Goal: Find specific page/section: Find specific page/section

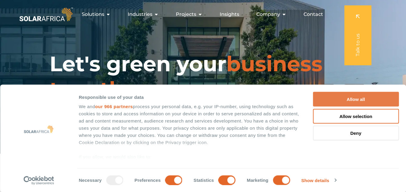
click at [340, 98] on button "Allow all" at bounding box center [356, 99] width 86 height 15
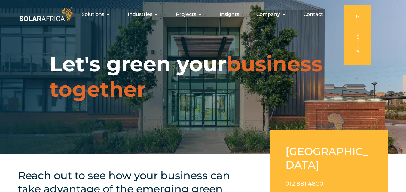
click at [313, 13] on span "Contact" at bounding box center [313, 14] width 20 height 7
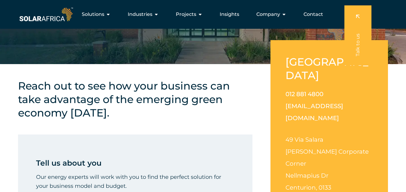
scroll to position [84, 0]
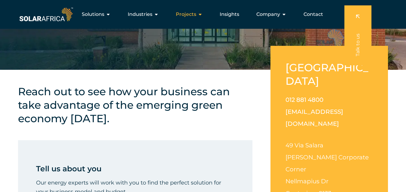
click at [194, 16] on span "Projects" at bounding box center [186, 14] width 20 height 7
